Goal: Information Seeking & Learning: Find specific fact

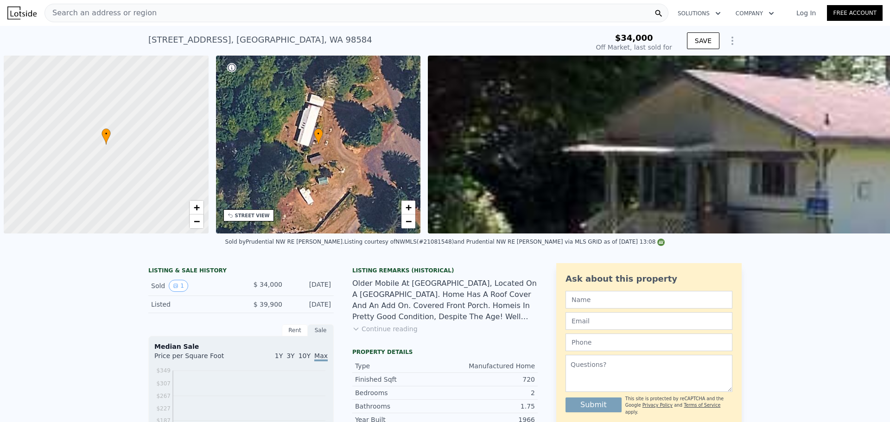
scroll to position [0, 4]
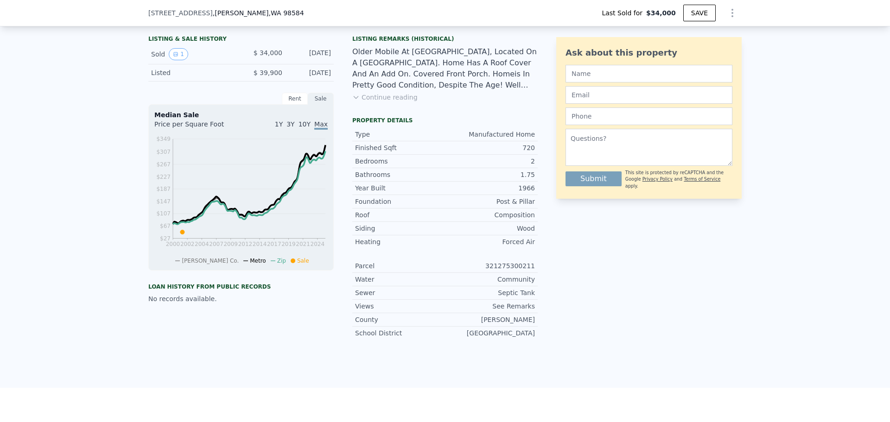
scroll to position [414, 0]
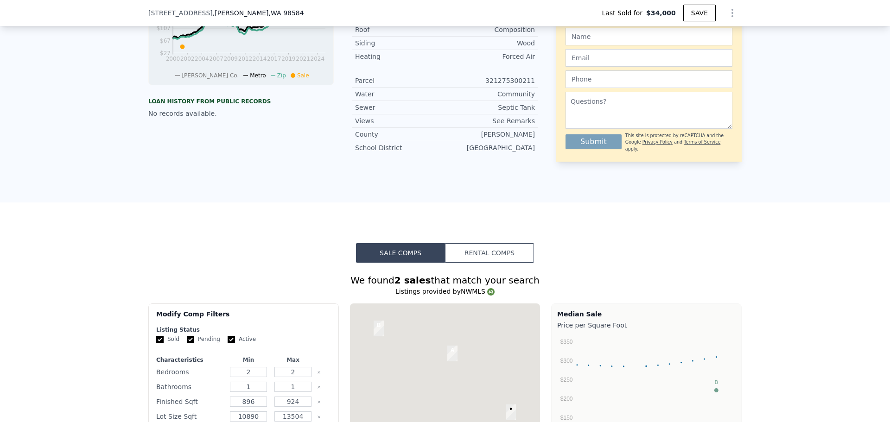
type input "$ 190,000"
type input "$ 138,553"
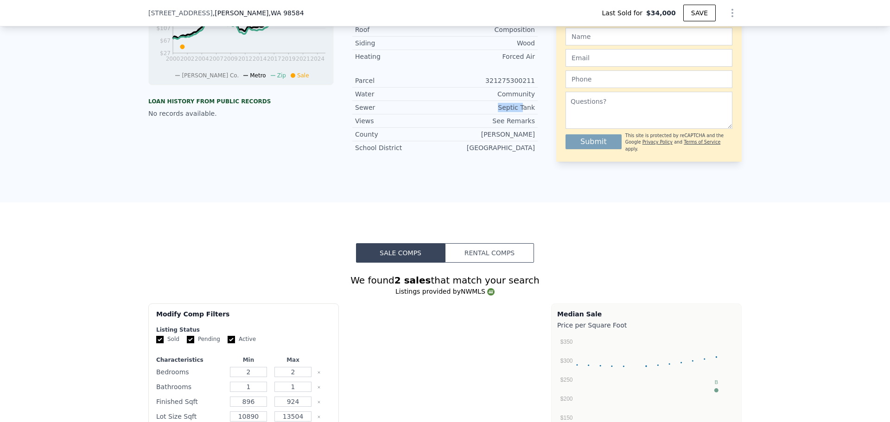
drag, startPoint x: 510, startPoint y: 113, endPoint x: 523, endPoint y: 113, distance: 13.9
click at [523, 112] on div "Septic Tank" at bounding box center [490, 107] width 90 height 9
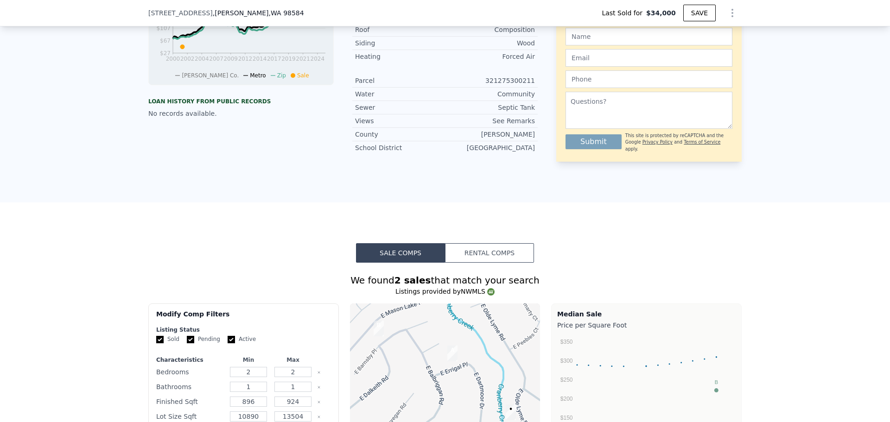
click at [519, 128] on div "Views See Remarks" at bounding box center [444, 121] width 185 height 13
drag, startPoint x: 509, startPoint y: 134, endPoint x: 538, endPoint y: 134, distance: 28.7
click at [538, 134] on div "LISTING & SALE HISTORY Sold 1 $ 34,000 [DATE] Listed $ 39,900 [DATE] Rent Sale …" at bounding box center [444, 4] width 593 height 316
click at [504, 136] on div "County Mason" at bounding box center [444, 134] width 185 height 13
click at [547, 145] on div "LISTING & SALE HISTORY Sold 1 $ 34,000 [DATE] Listed $ 39,900 [DATE] Rent Sale …" at bounding box center [444, 4] width 593 height 316
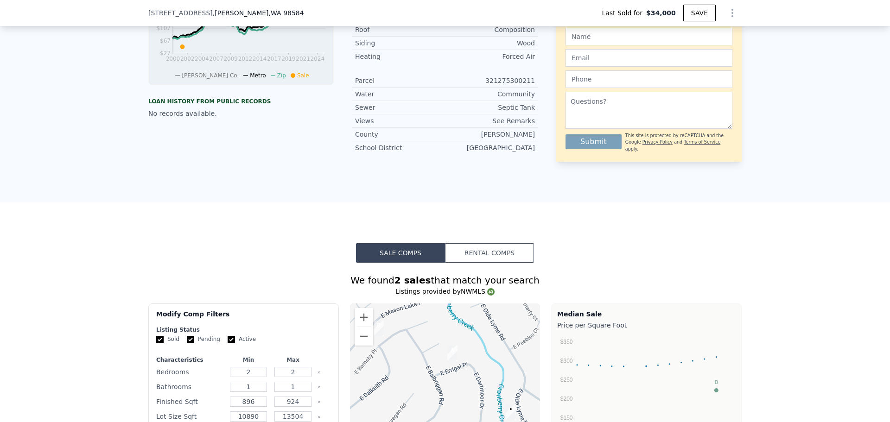
click at [494, 99] on div "Community" at bounding box center [490, 93] width 90 height 9
drag, startPoint x: 516, startPoint y: 143, endPoint x: 582, endPoint y: 115, distance: 71.7
click at [548, 136] on div "LISTING & SALE HISTORY Sold 1 $ 34,000 [DATE] Listed $ 39,900 [DATE] Rent Sale …" at bounding box center [444, 4] width 593 height 316
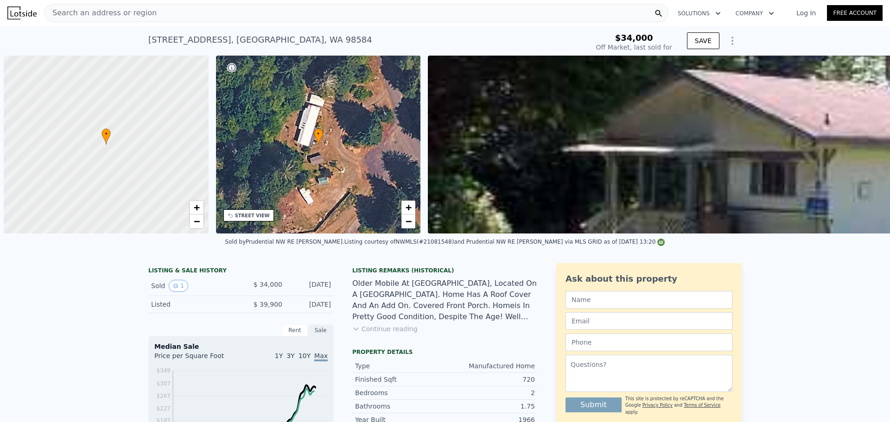
scroll to position [0, 4]
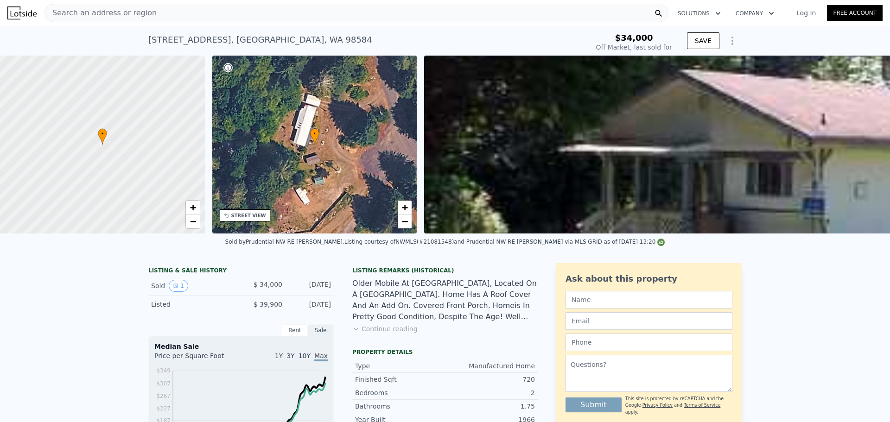
type input "$ 190,000"
type input "$ 138,553"
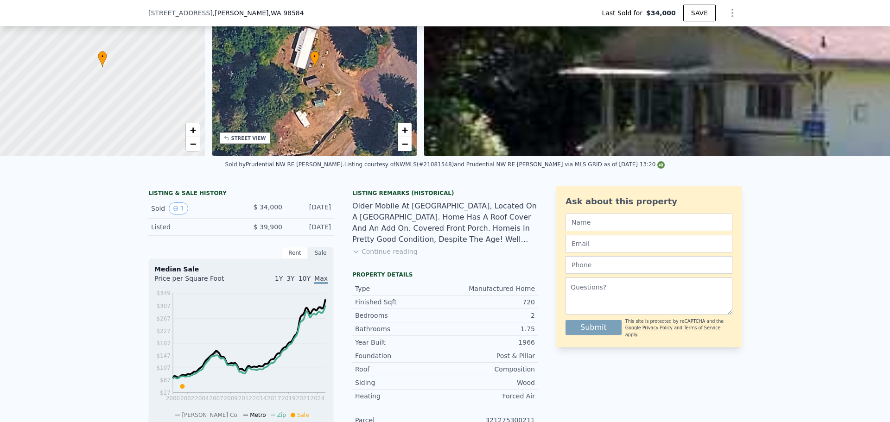
scroll to position [229, 0]
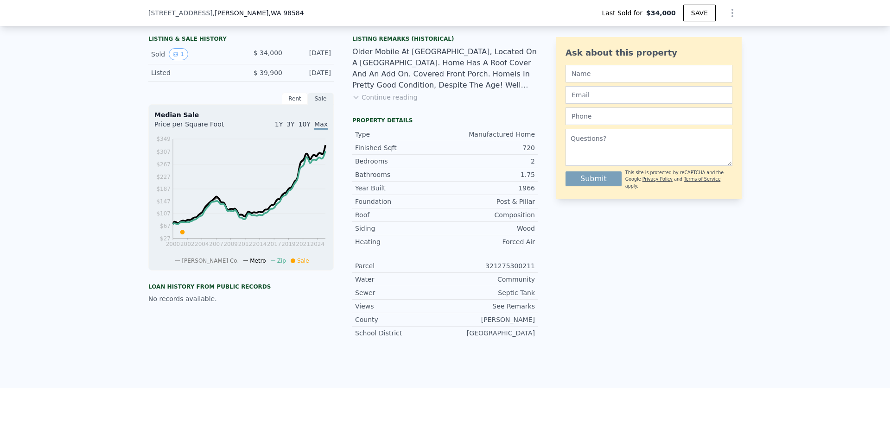
click at [511, 270] on div "321275300211" at bounding box center [490, 266] width 90 height 9
drag, startPoint x: 511, startPoint y: 270, endPoint x: 559, endPoint y: 166, distance: 114.1
click at [510, 270] on div "321275300211" at bounding box center [490, 266] width 90 height 9
copy div "321275300211"
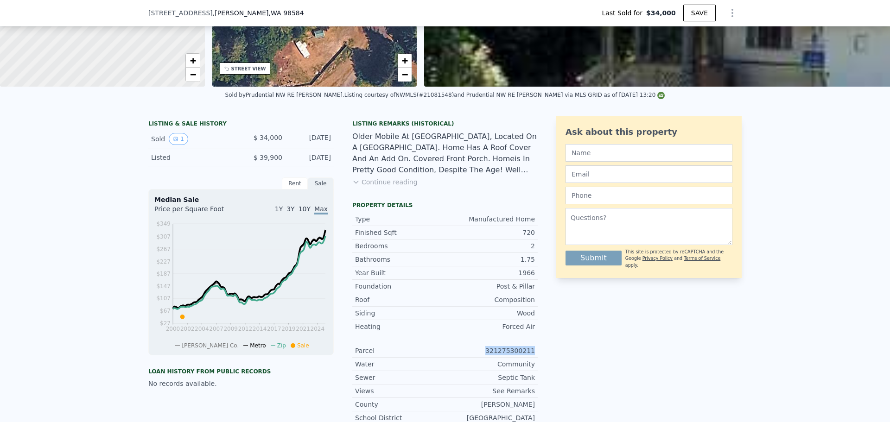
scroll to position [0, 0]
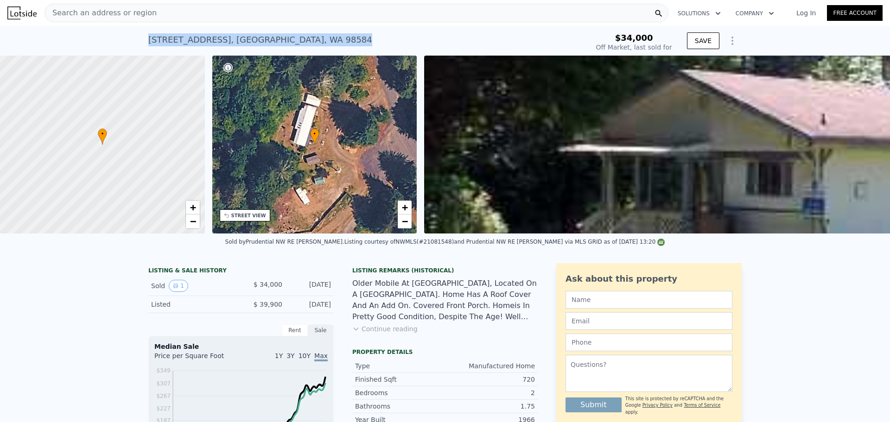
drag, startPoint x: 340, startPoint y: 42, endPoint x: 125, endPoint y: 43, distance: 215.1
click at [125, 44] on div "440 E Olde Lyme Road , Mason County , WA 98584 Sold Sep 2001 for $34k $34,000 O…" at bounding box center [445, 41] width 890 height 30
copy div "440 E Olde Lyme Road , Mason County , WA 98584"
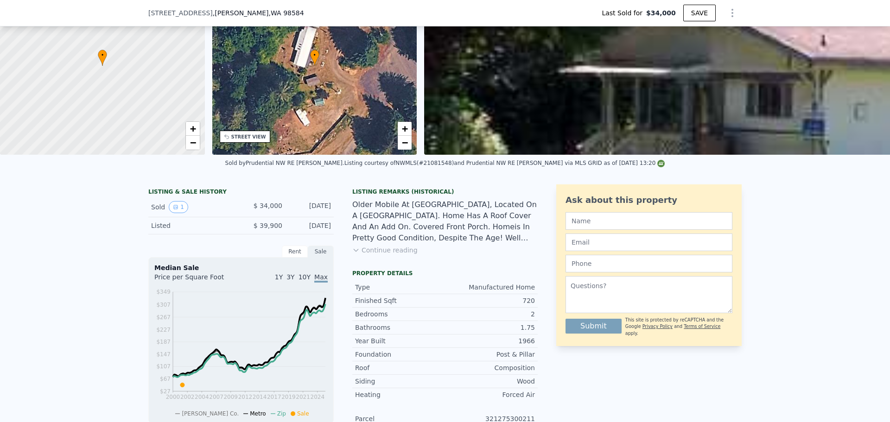
scroll to position [136, 0]
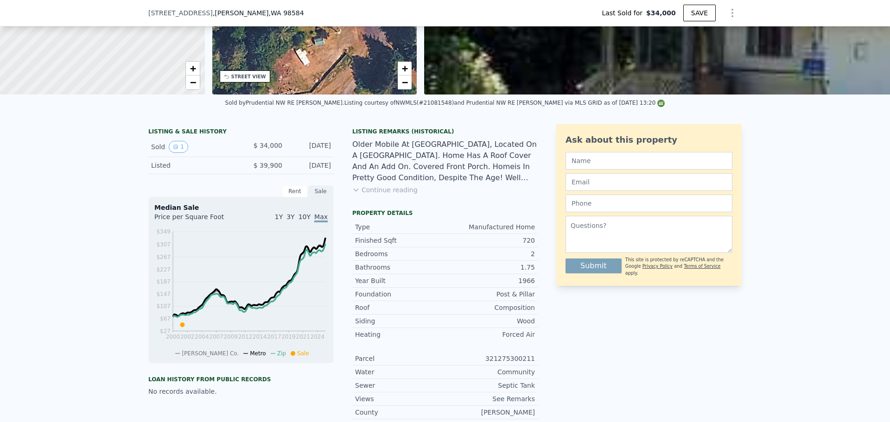
drag, startPoint x: 517, startPoint y: 246, endPoint x: 551, endPoint y: 245, distance: 33.4
click at [550, 245] on div "LISTING & SALE HISTORY Sold 1 $ 34,000 [DATE] Listed $ 39,900 [DATE] Rent Sale …" at bounding box center [444, 282] width 593 height 316
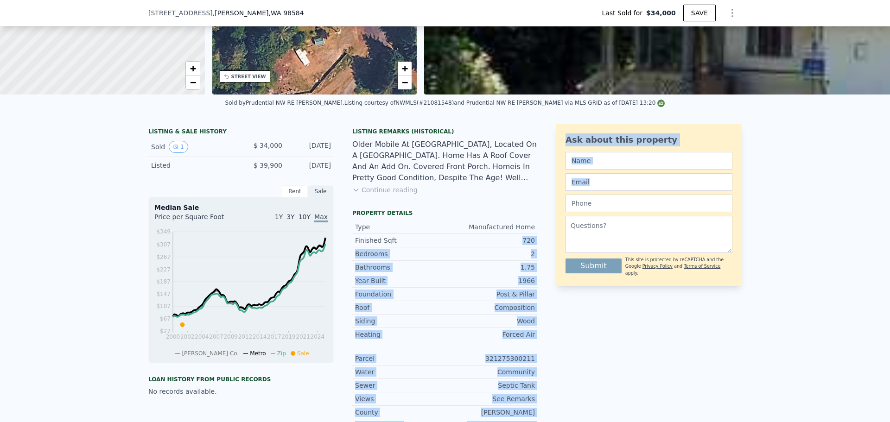
click at [521, 259] on div "2" at bounding box center [490, 253] width 90 height 9
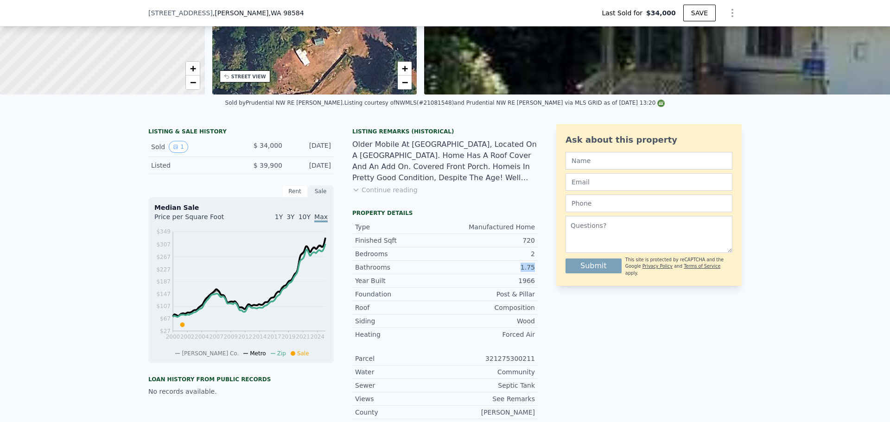
drag, startPoint x: 504, startPoint y: 279, endPoint x: 534, endPoint y: 279, distance: 30.1
click at [534, 274] on div "Bathrooms 1.75" at bounding box center [444, 267] width 185 height 13
click at [523, 272] on div "1.75" at bounding box center [490, 267] width 90 height 9
drag, startPoint x: 503, startPoint y: 281, endPoint x: 507, endPoint y: 287, distance: 6.7
click at [503, 282] on div "Type Manufactured Home Finished Sqft 720 Bedrooms 2 Bathrooms 1.75 Year Built 1…" at bounding box center [444, 254] width 185 height 67
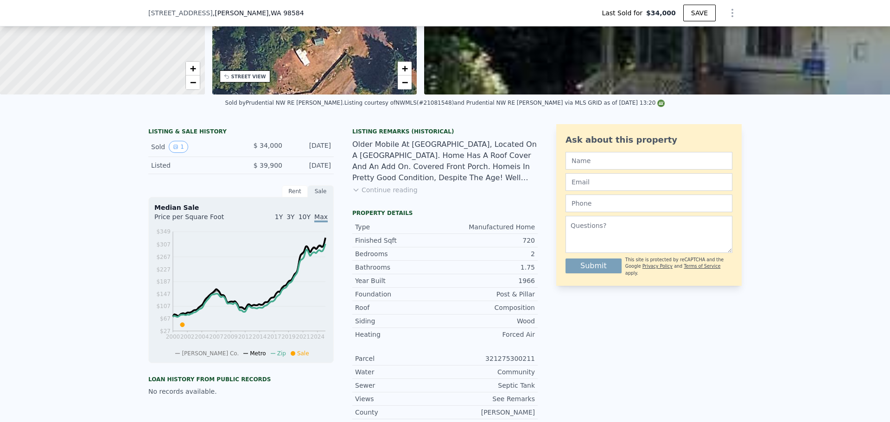
drag, startPoint x: 507, startPoint y: 287, endPoint x: 518, endPoint y: 289, distance: 11.3
click at [518, 286] on div "1966" at bounding box center [490, 280] width 90 height 9
click at [520, 286] on div "1966" at bounding box center [490, 280] width 90 height 9
